Goal: Task Accomplishment & Management: Complete application form

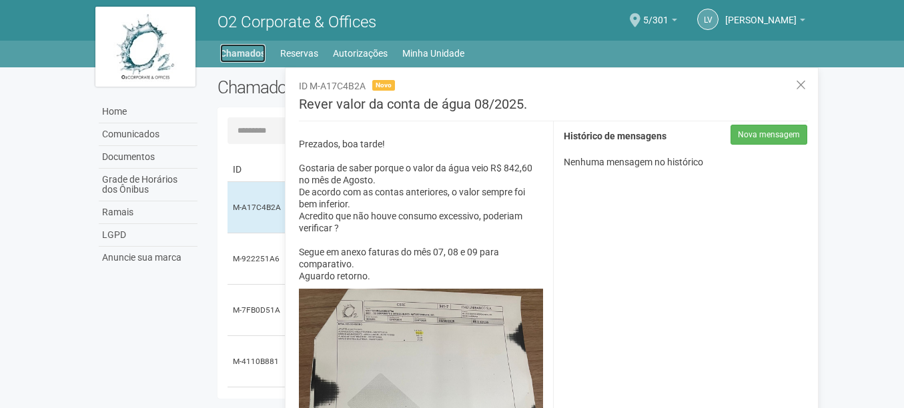
click at [235, 52] on link "Chamados" at bounding box center [242, 53] width 45 height 19
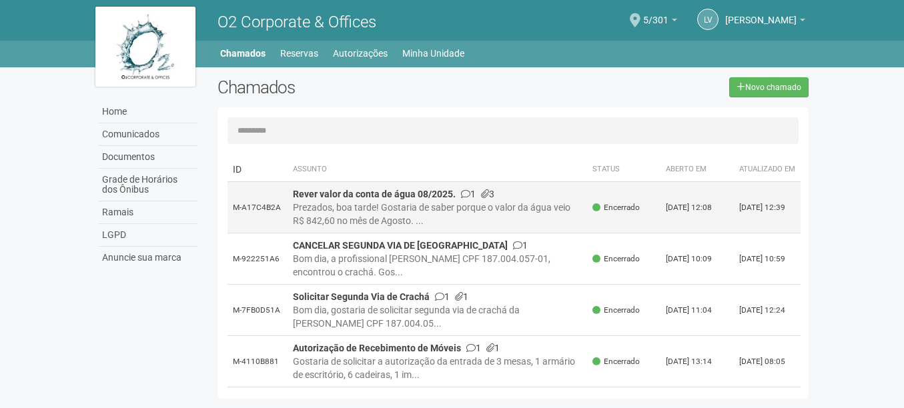
click at [435, 218] on div "Prezados, boa tarde! Gostaria de saber porque o valor da água veio R$ 842,60 no…" at bounding box center [438, 214] width 290 height 27
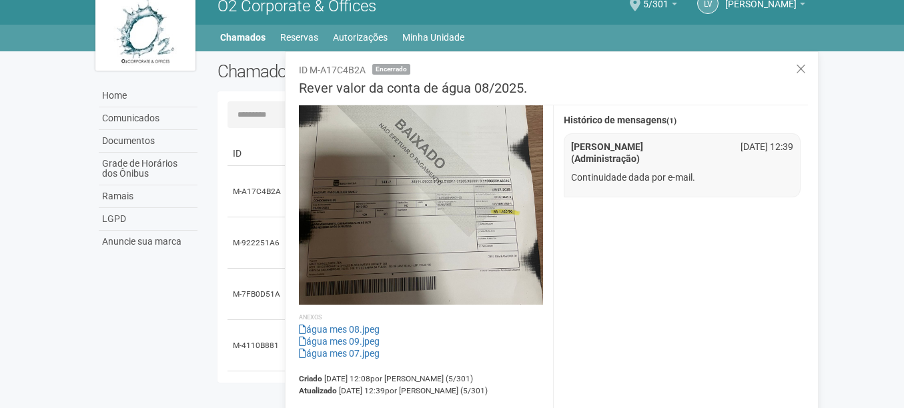
scroll to position [21, 0]
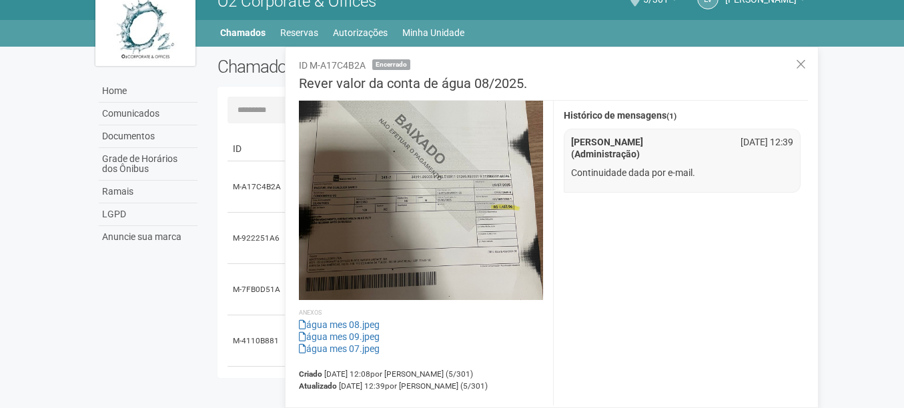
click at [649, 159] on div "Gabriela Souza (Administração) 11/09/25 12:39" at bounding box center [682, 148] width 243 height 24
click at [621, 173] on p "Continuidade dada por e-mail." at bounding box center [682, 173] width 223 height 12
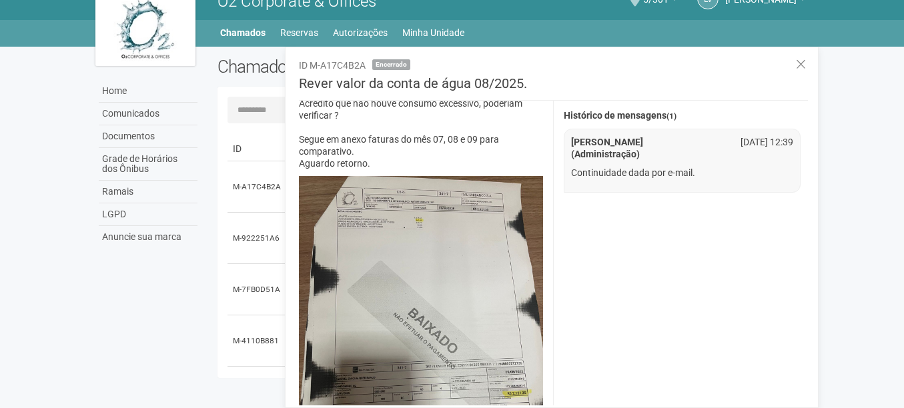
scroll to position [0, 0]
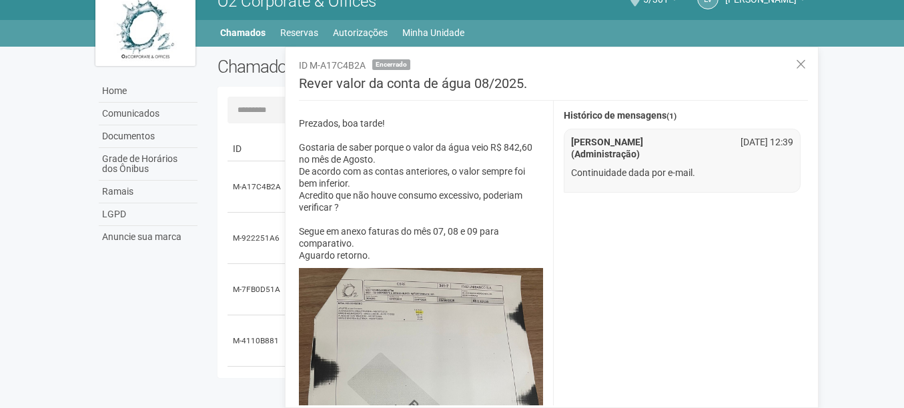
click at [639, 183] on li "Gabriela Souza (Administração) 11/09/25 12:39 Continuidade dada por e-mail." at bounding box center [683, 161] width 238 height 64
drag, startPoint x: 649, startPoint y: 170, endPoint x: 697, endPoint y: 170, distance: 48.7
click at [651, 170] on p "Continuidade dada por e-mail." at bounding box center [682, 173] width 223 height 12
click at [593, 143] on strong "[PERSON_NAME] (Administração)" at bounding box center [607, 148] width 72 height 23
click at [623, 173] on p "Continuidade dada por e-mail." at bounding box center [682, 173] width 223 height 12
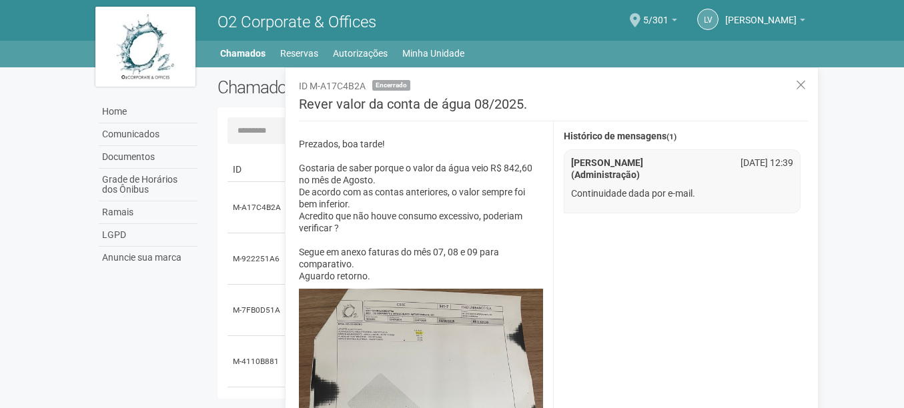
click at [658, 195] on p "Continuidade dada por e-mail." at bounding box center [682, 194] width 223 height 12
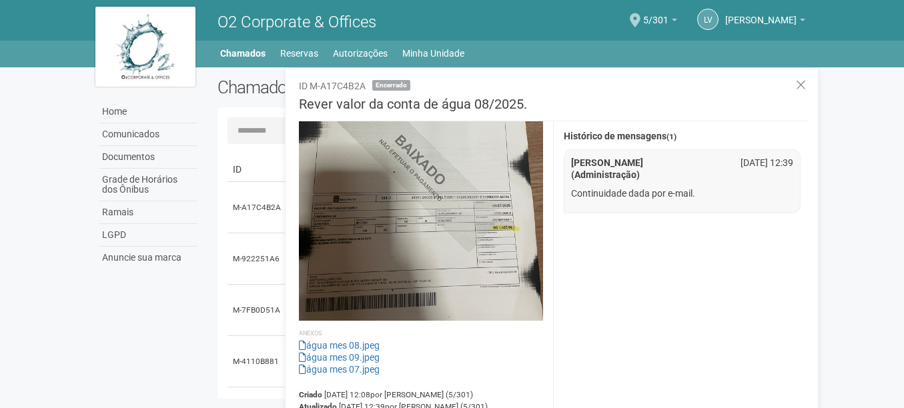
scroll to position [960, 0]
click at [434, 223] on img at bounding box center [421, 158] width 244 height 325
click at [478, 175] on img at bounding box center [421, 158] width 244 height 325
click at [343, 352] on link "água mes 09.jpeg" at bounding box center [339, 357] width 81 height 11
click at [841, 198] on body "Aguarde... O2 Corporate & Offices LV Luis Vasconcelos Porto Fernandes Luis Vasc…" at bounding box center [452, 204] width 904 height 408
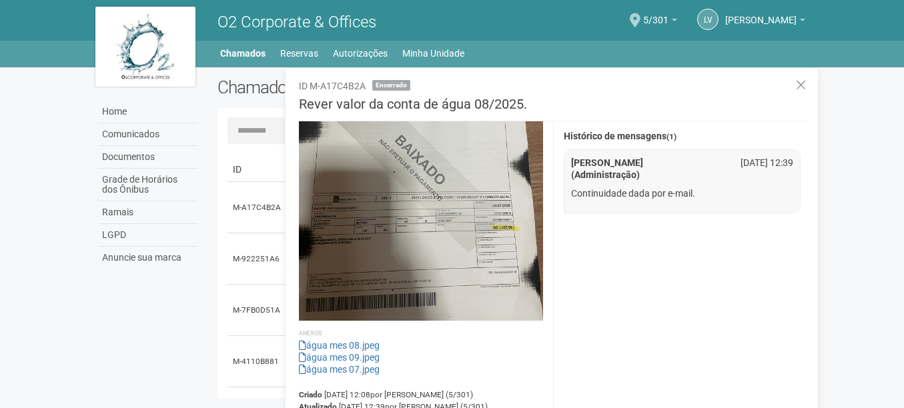
click at [840, 305] on body "Aguarde... O2 Corporate & Offices LV Luis Vasconcelos Porto Fernandes Luis Vasc…" at bounding box center [452, 204] width 904 height 408
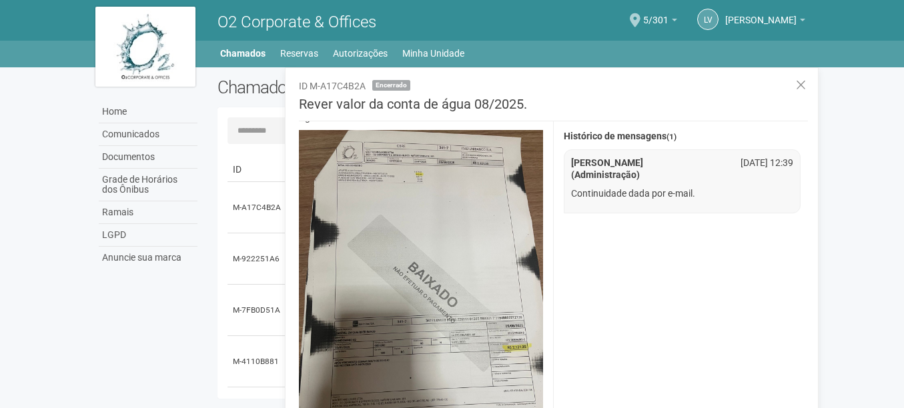
scroll to position [0, 0]
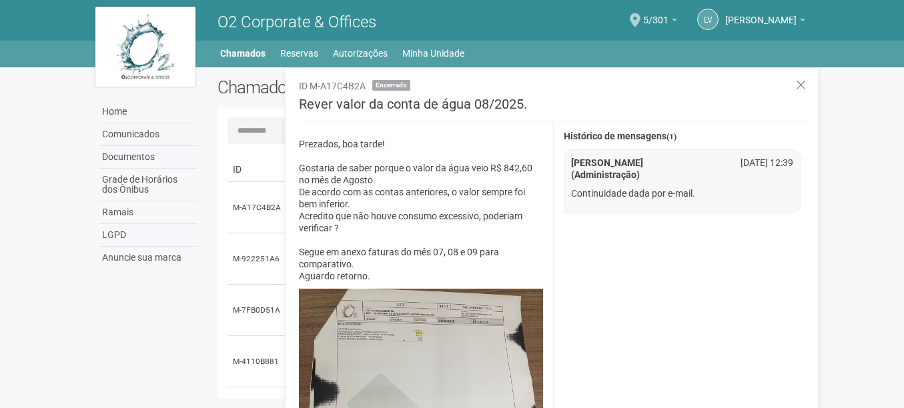
click at [422, 160] on p "Prezados, boa tarde! Gostaria de saber porque o valor da água veio R$ 842,60 no…" at bounding box center [421, 210] width 244 height 144
click at [121, 109] on link "Home" at bounding box center [148, 112] width 99 height 23
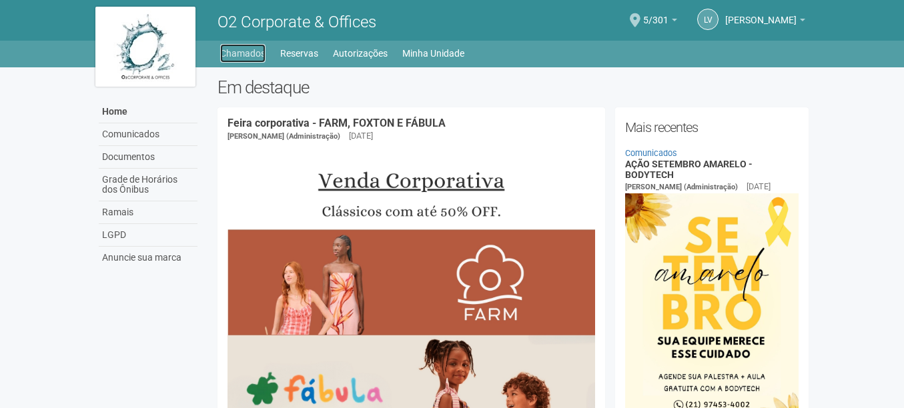
click at [238, 50] on link "Chamados" at bounding box center [242, 53] width 45 height 19
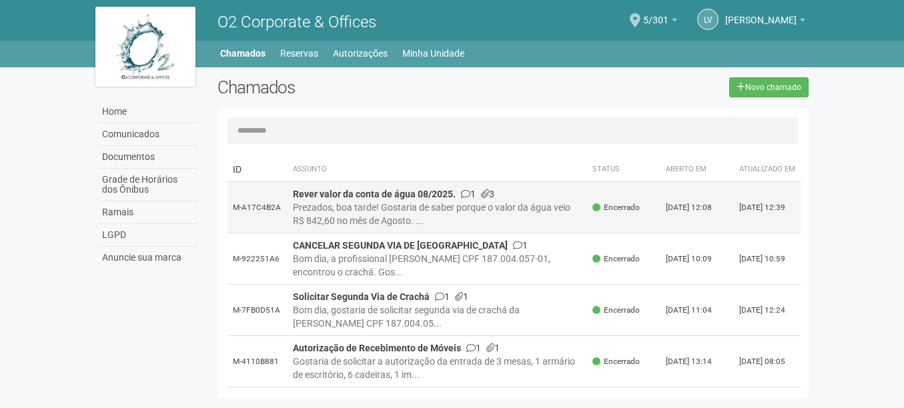
click at [677, 216] on td "[DATE] 12:08" at bounding box center [697, 207] width 73 height 51
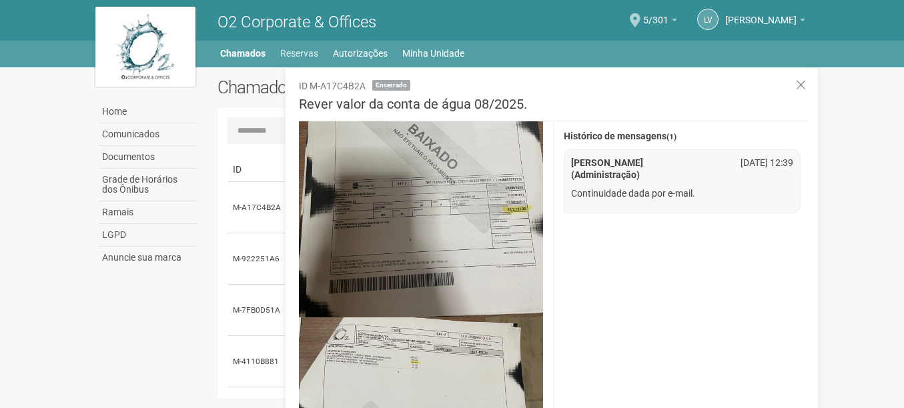
scroll to position [92, 0]
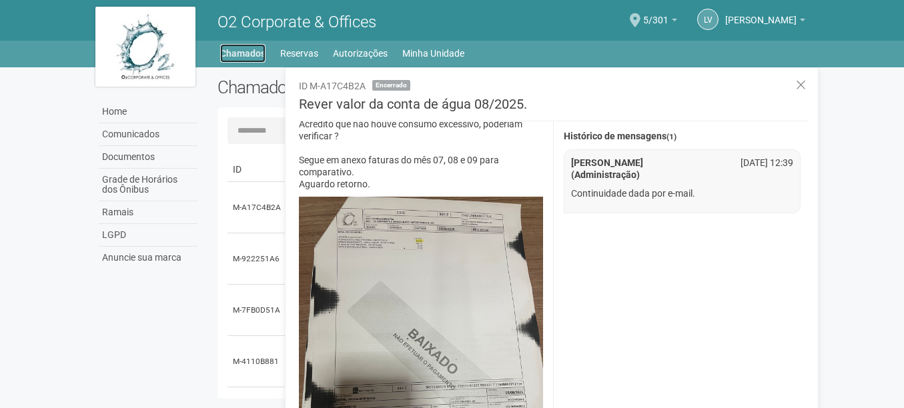
click at [264, 48] on link "Chamados" at bounding box center [242, 53] width 45 height 19
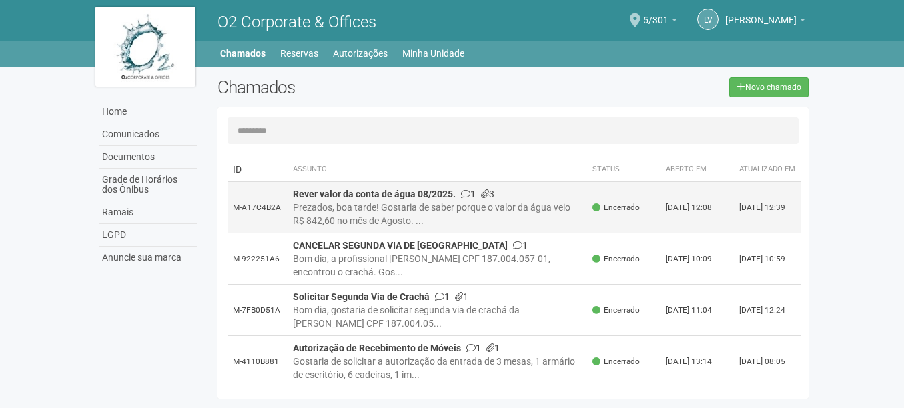
click at [421, 208] on td "Rever valor da conta de água 08/2025. 1 3 Prezados, boa tarde! Gostaria de sabe…" at bounding box center [438, 207] width 300 height 51
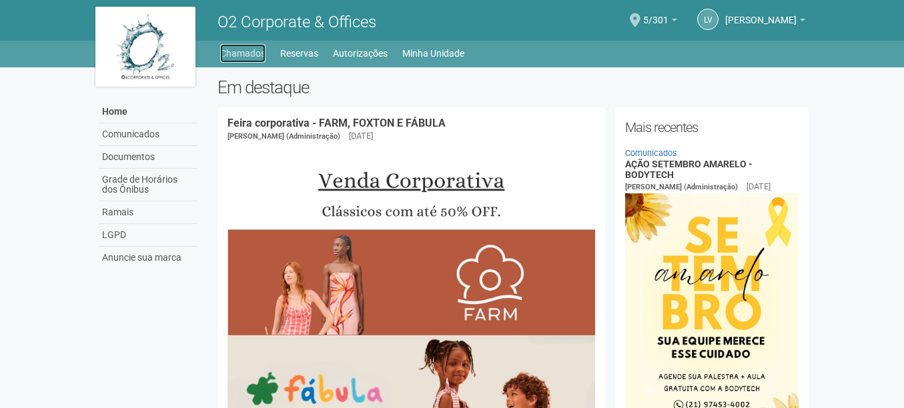
click at [257, 49] on link "Chamados" at bounding box center [242, 53] width 45 height 19
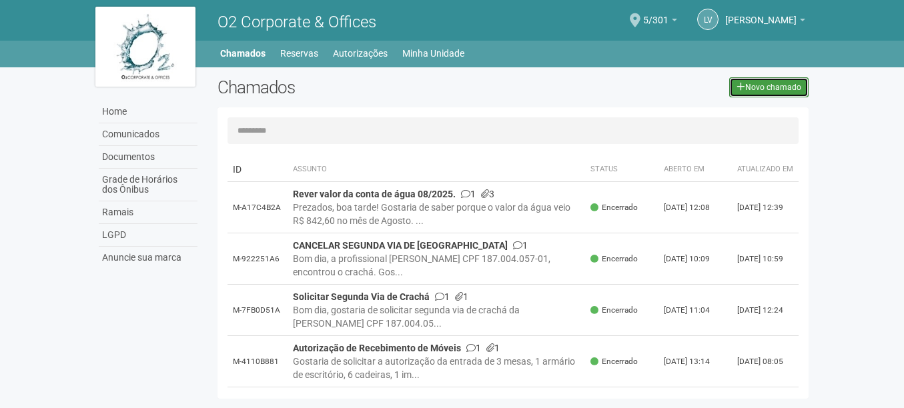
click at [801, 83] on link "Novo chamado" at bounding box center [768, 87] width 79 height 20
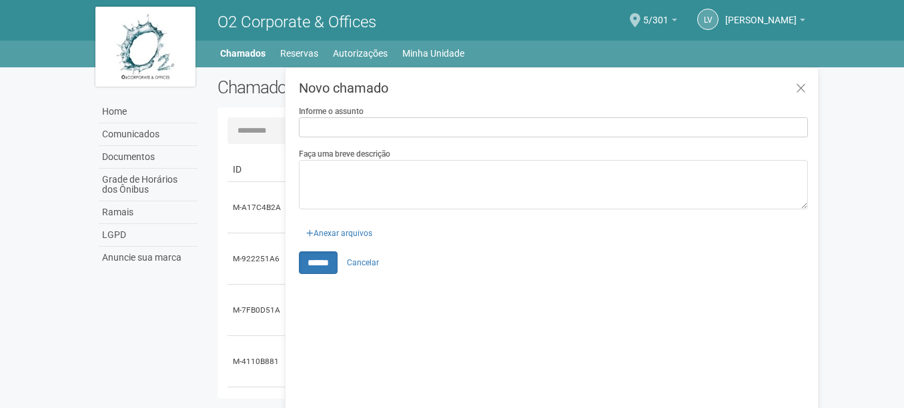
click at [384, 124] on input "Informe o assunto" at bounding box center [553, 127] width 509 height 20
type input "**********"
click at [547, 156] on div "Faça uma breve descrição" at bounding box center [553, 178] width 509 height 62
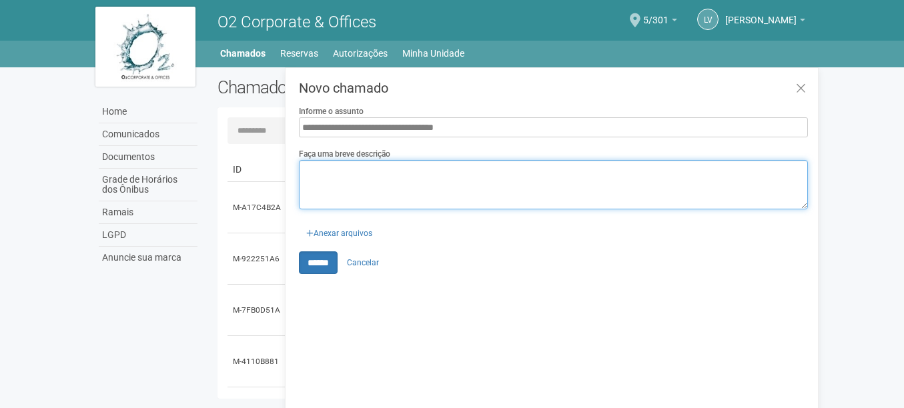
drag, startPoint x: 541, startPoint y: 186, endPoint x: 571, endPoint y: 176, distance: 31.5
click at [541, 186] on textarea "Faça uma breve descrição" at bounding box center [553, 184] width 509 height 49
click at [366, 172] on textarea "Faça uma breve descrição" at bounding box center [553, 184] width 509 height 49
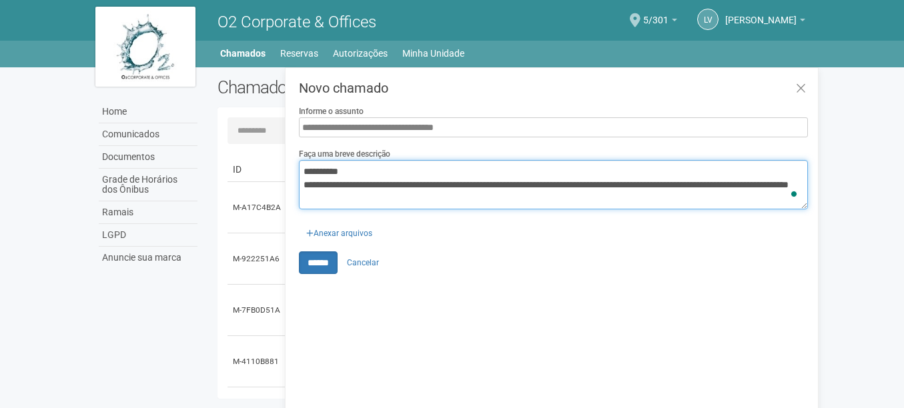
click at [408, 201] on textarea "**********" at bounding box center [553, 184] width 509 height 49
click at [505, 203] on textarea "**********" at bounding box center [553, 184] width 509 height 49
type textarea "**********"
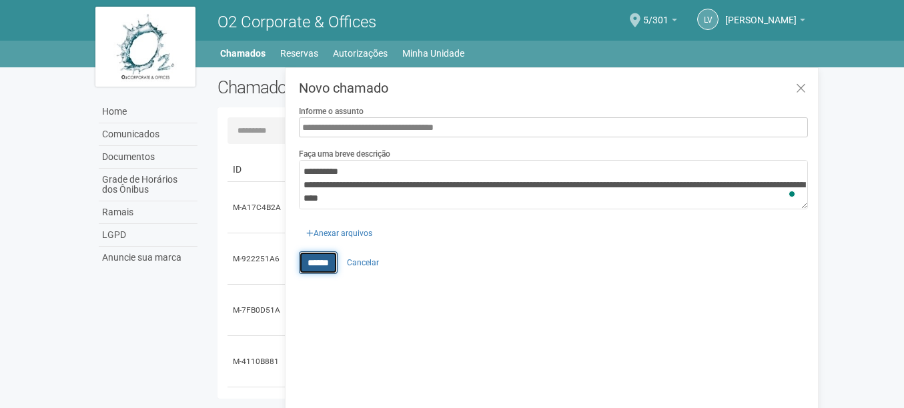
click at [324, 266] on input "******" at bounding box center [318, 263] width 39 height 23
type input "**********"
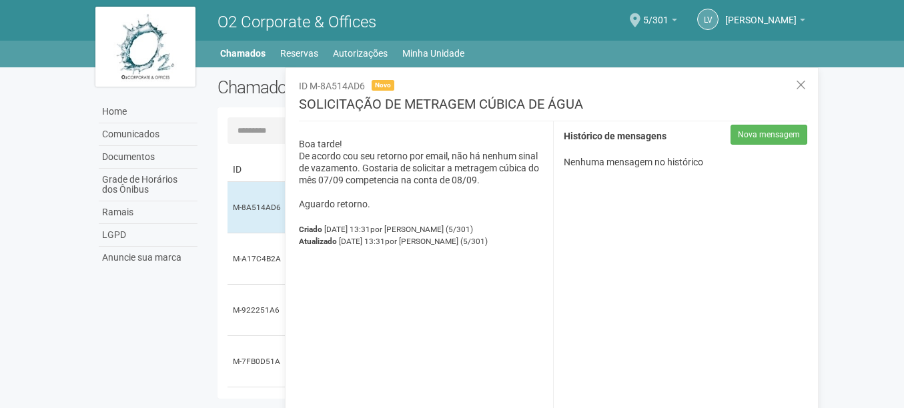
click at [520, 200] on p "Boa tarde! De acordo cou seu retorno por email, não há nenhum sinal de vazament…" at bounding box center [421, 174] width 244 height 72
click at [438, 161] on p "Boa tarde! De acordo cou seu retorno por email, não há nenhum sinal de vazament…" at bounding box center [421, 174] width 244 height 72
click at [256, 52] on link "Chamados" at bounding box center [242, 53] width 45 height 19
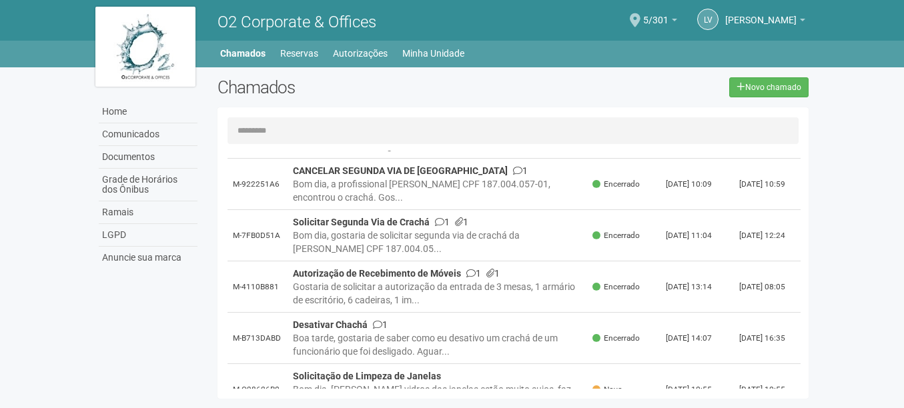
scroll to position [133, 0]
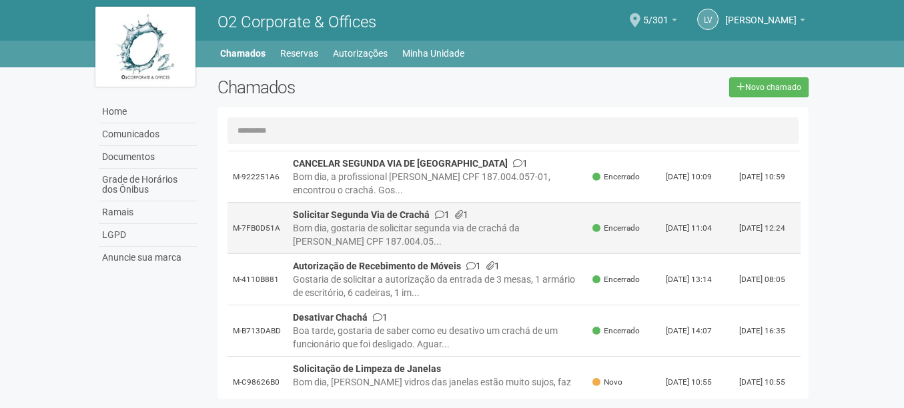
click at [418, 245] on div "Bom dia, gostaria de solicitar segunda via de crachá da [PERSON_NAME] CPF 187.0…" at bounding box center [438, 235] width 290 height 27
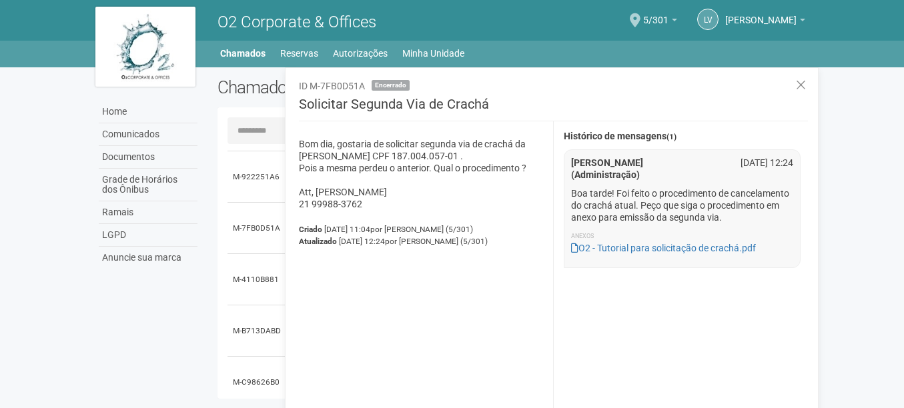
click at [388, 162] on p "Bom dia, gostaria de solicitar segunda via de crachá da Anna Beatriz Pereira de…" at bounding box center [421, 174] width 244 height 72
click at [341, 54] on link "Autorizações" at bounding box center [360, 53] width 55 height 19
click at [248, 51] on link "Chamados" at bounding box center [242, 53] width 45 height 19
click at [242, 52] on link "Chamados" at bounding box center [242, 53] width 45 height 19
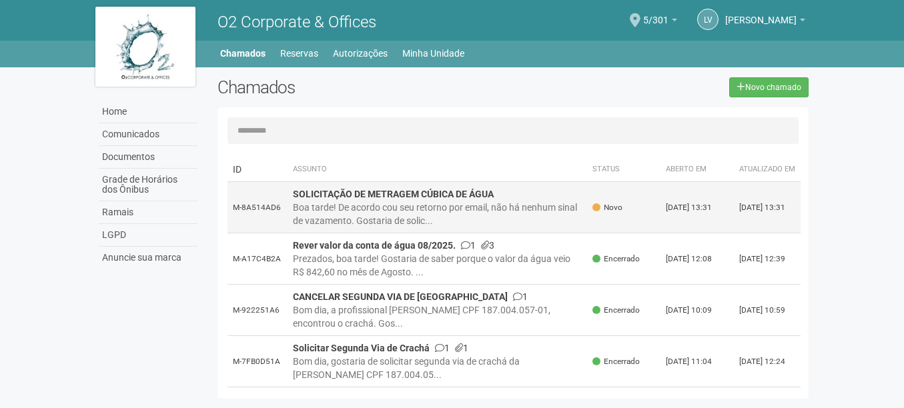
click at [385, 215] on div "Boa tarde! De acordo cou seu retorno por email, não há nenhum sinal de vazament…" at bounding box center [438, 214] width 290 height 27
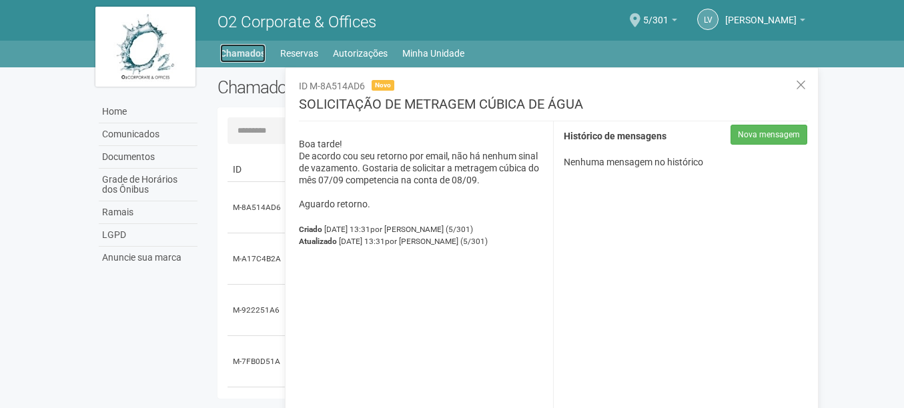
click at [259, 55] on link "Chamados" at bounding box center [242, 53] width 45 height 19
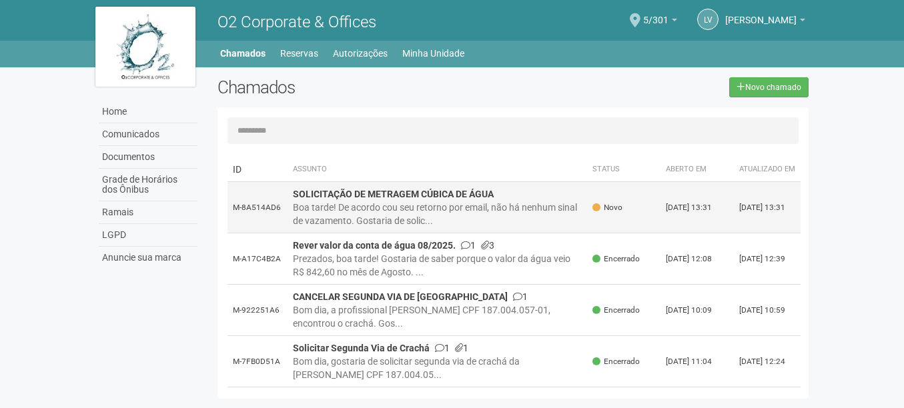
click at [491, 222] on div "Boa tarde! De acordo cou seu retorno por email, não há nenhum sinal de vazament…" at bounding box center [438, 214] width 290 height 27
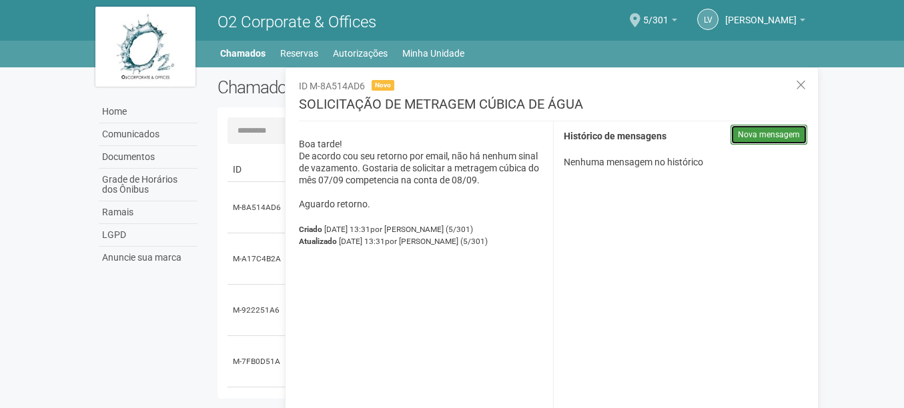
click at [757, 135] on button "Nova mensagem" at bounding box center [769, 135] width 77 height 20
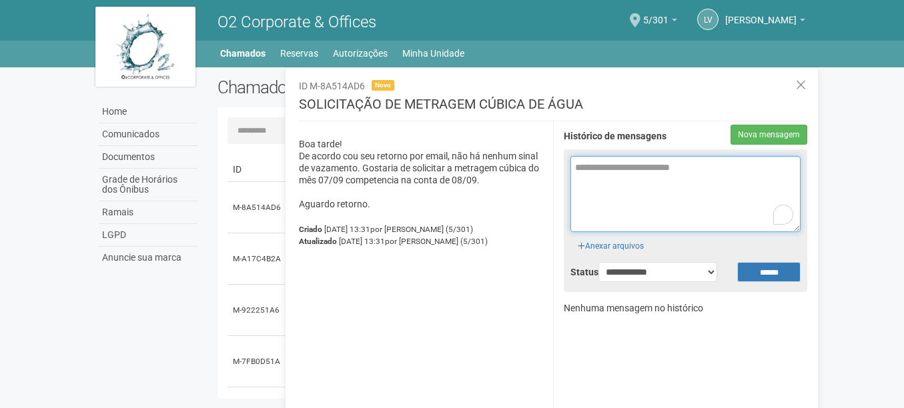
click at [597, 172] on textarea "To enrich screen reader interactions, please activate Accessibility in Grammarl…" at bounding box center [686, 194] width 231 height 76
click at [602, 172] on textarea "To enrich screen reader interactions, please activate Accessibility in Grammarl…" at bounding box center [686, 194] width 231 height 76
type textarea "**********"
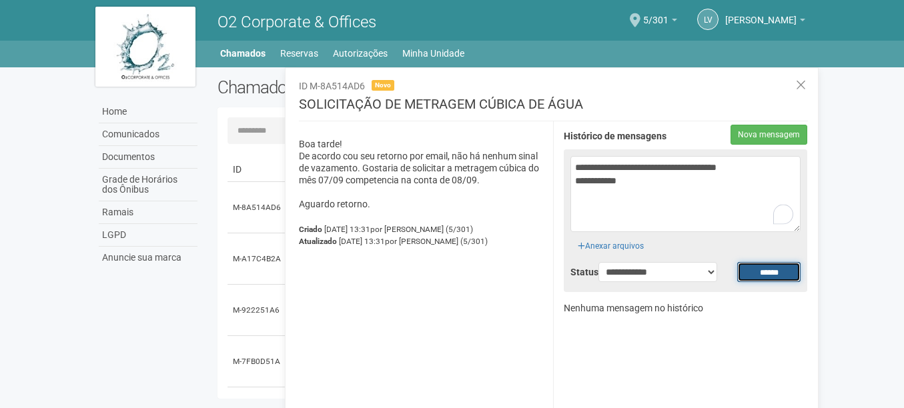
click at [771, 268] on input "******" at bounding box center [768, 272] width 63 height 20
type input "**********"
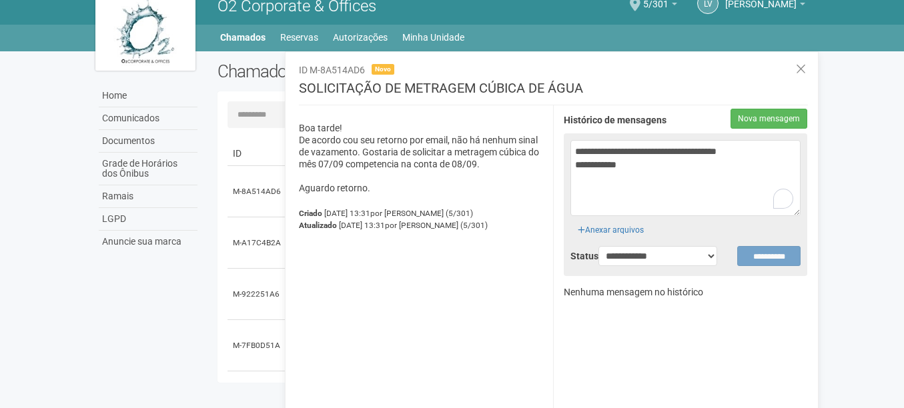
scroll to position [21, 0]
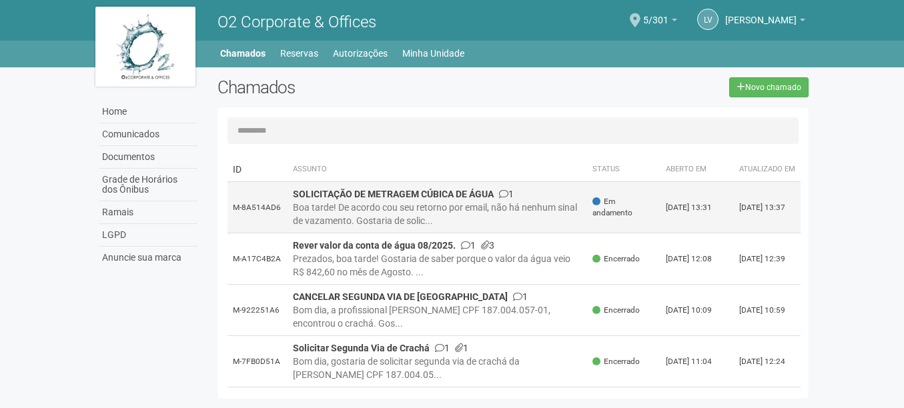
click at [455, 200] on strong "SOLICITAÇÃO DE METRAGEM CÚBICA DE ÁGUA" at bounding box center [393, 194] width 201 height 11
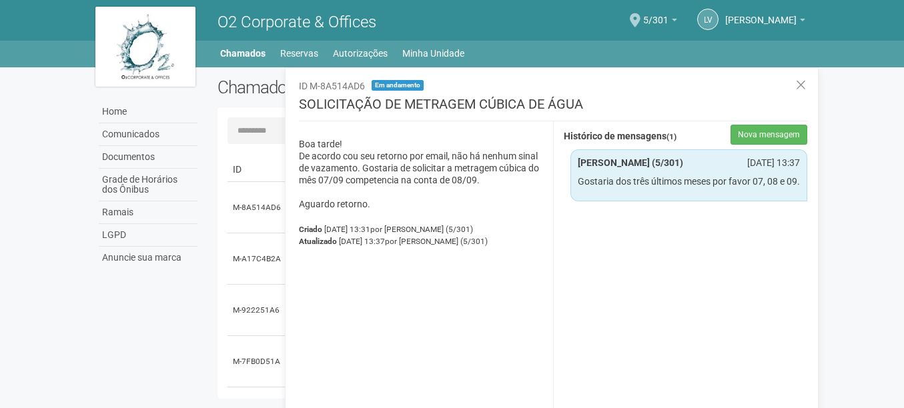
click at [399, 179] on p "Boa tarde! De acordo cou seu retorno por email, não há nenhum sinal de vazament…" at bounding box center [421, 174] width 244 height 72
click at [236, 53] on link "Chamados" at bounding box center [242, 53] width 45 height 19
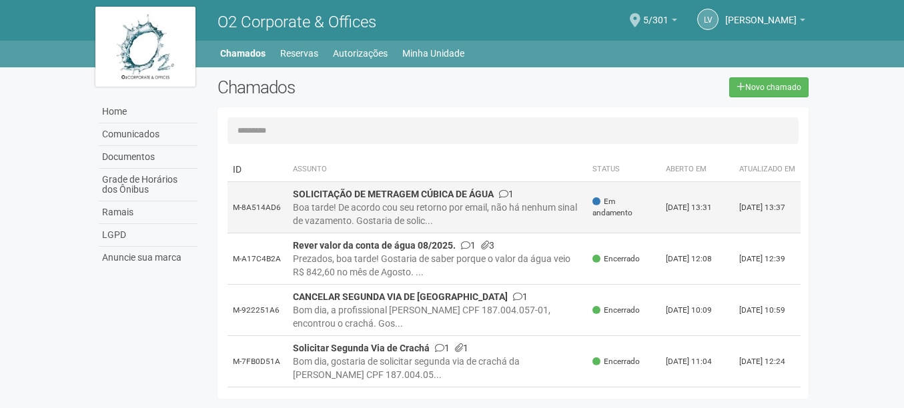
click at [471, 219] on div "Boa tarde! De acordo cou seu retorno por email, não há nenhum sinal de vazament…" at bounding box center [438, 214] width 290 height 27
click at [481, 225] on div "Boa tarde! De acordo cou seu retorno por email, não há nenhum sinal de vazament…" at bounding box center [438, 214] width 290 height 27
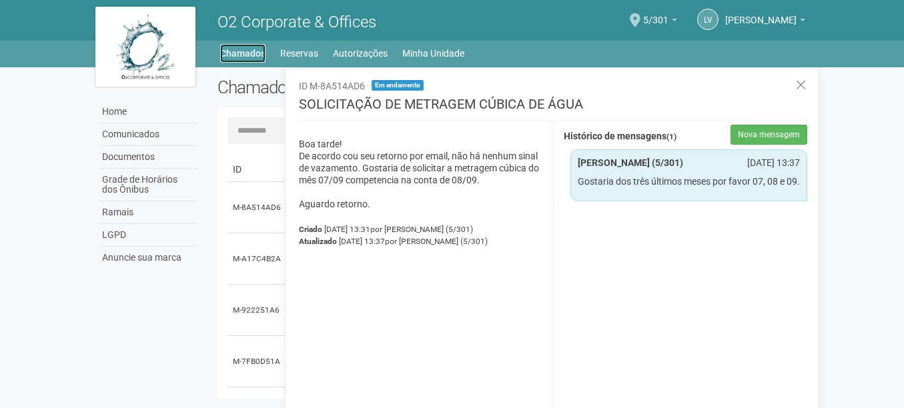
click at [260, 57] on link "Chamados" at bounding box center [242, 53] width 45 height 19
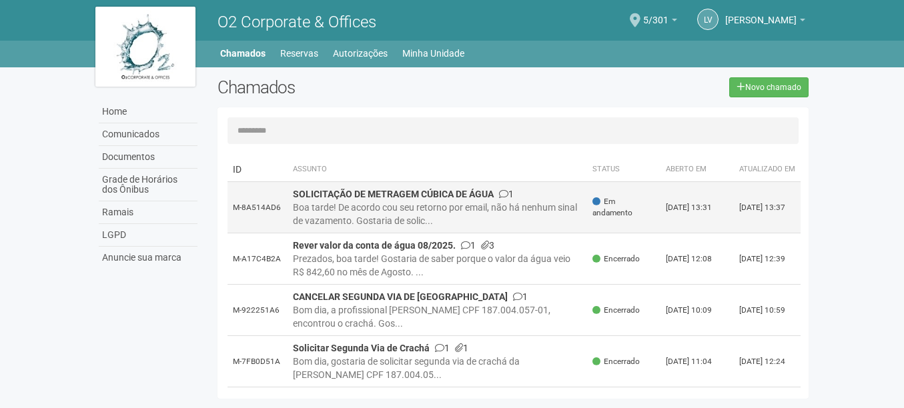
click at [444, 214] on div "Boa tarde! De acordo cou seu retorno por email, não há nenhum sinal de vazament…" at bounding box center [438, 214] width 290 height 27
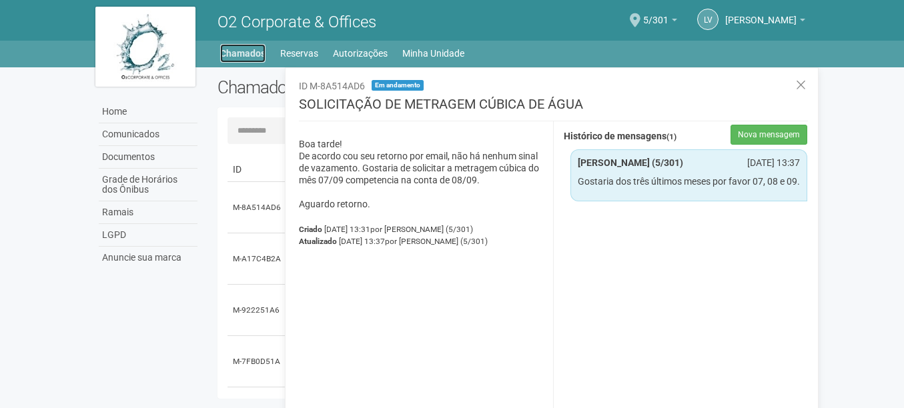
click at [234, 53] on link "Chamados" at bounding box center [242, 53] width 45 height 19
